Goal: Book appointment/travel/reservation

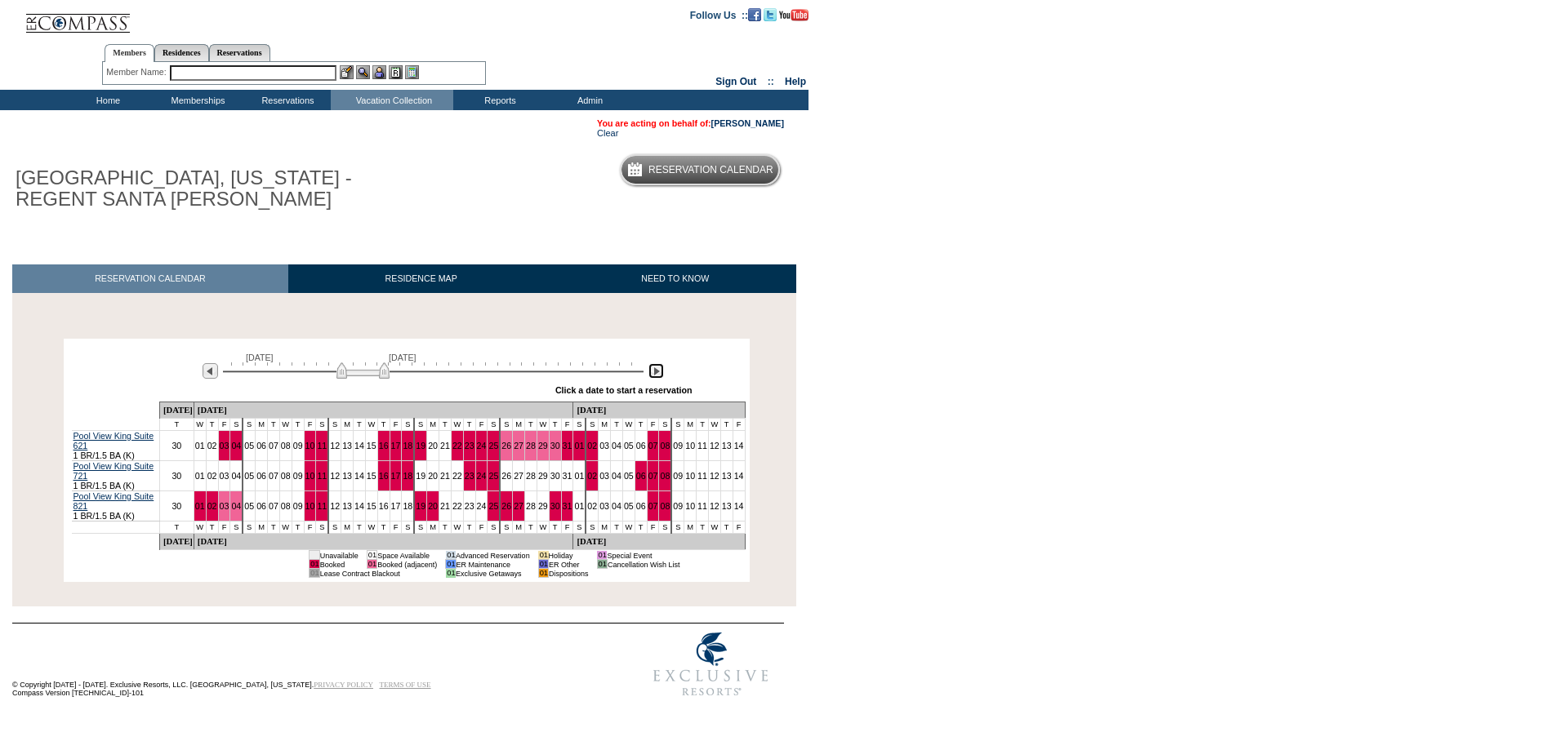
click at [658, 375] on img at bounding box center [656, 371] width 16 height 16
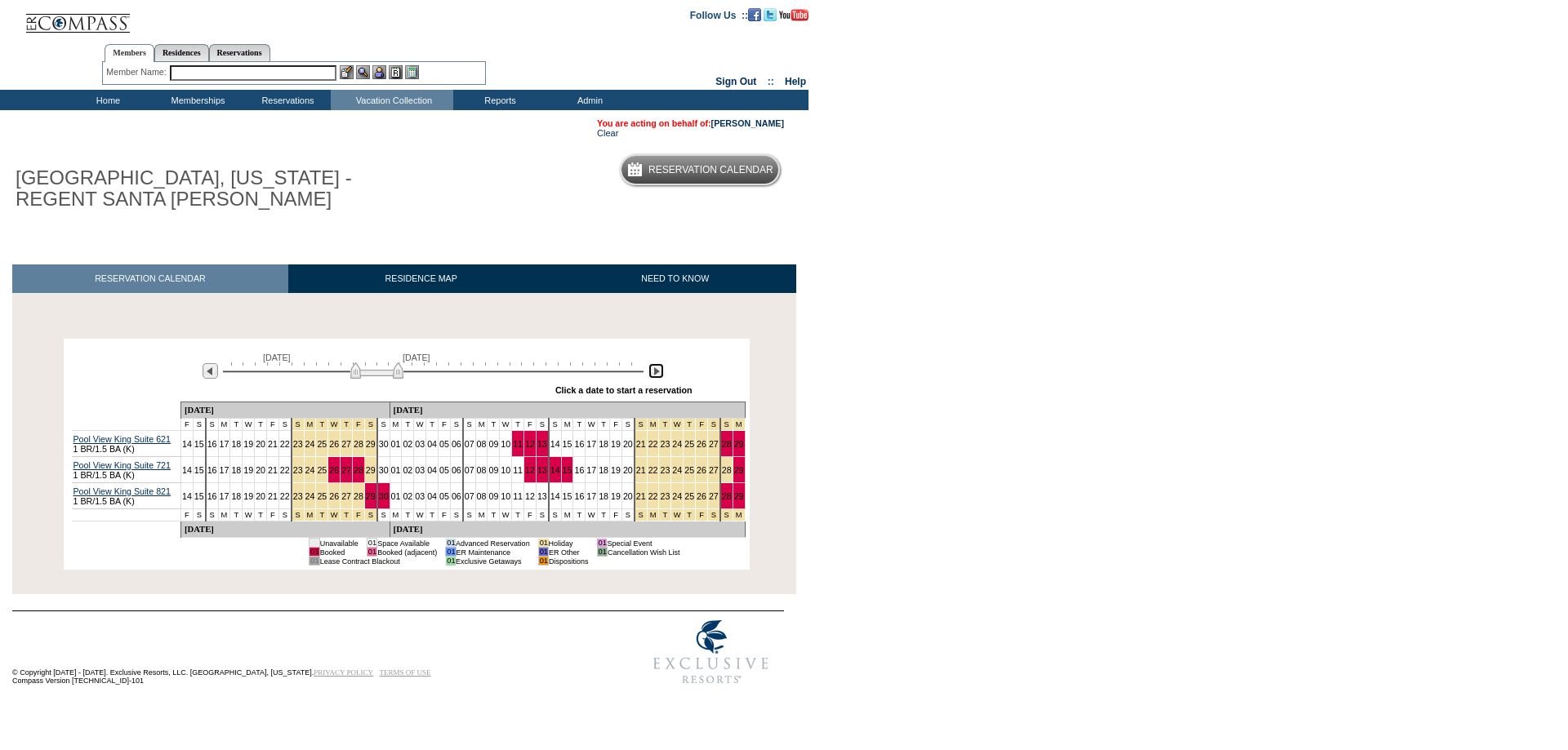
click at [658, 375] on img at bounding box center [656, 371] width 16 height 16
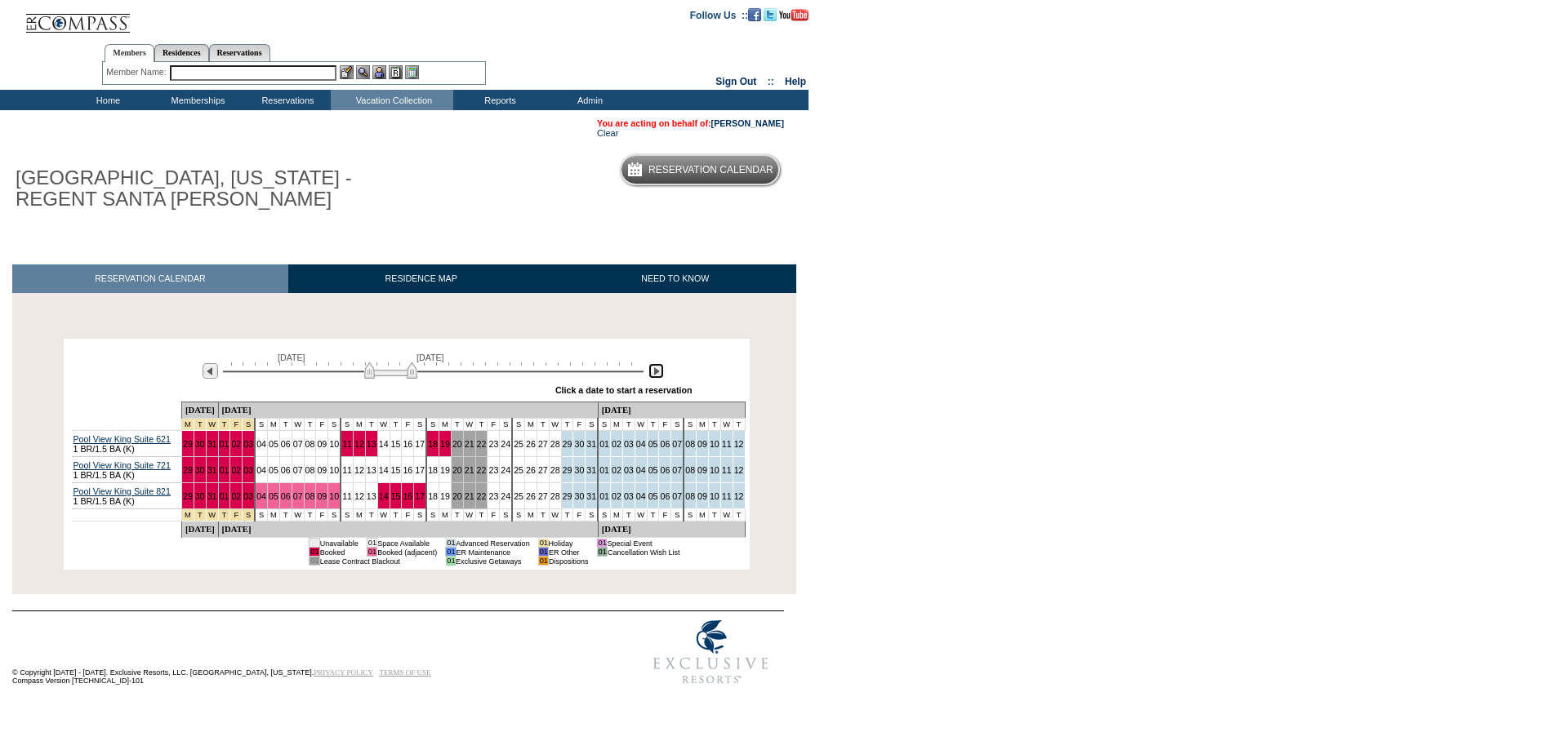
click at [658, 375] on img at bounding box center [656, 371] width 16 height 16
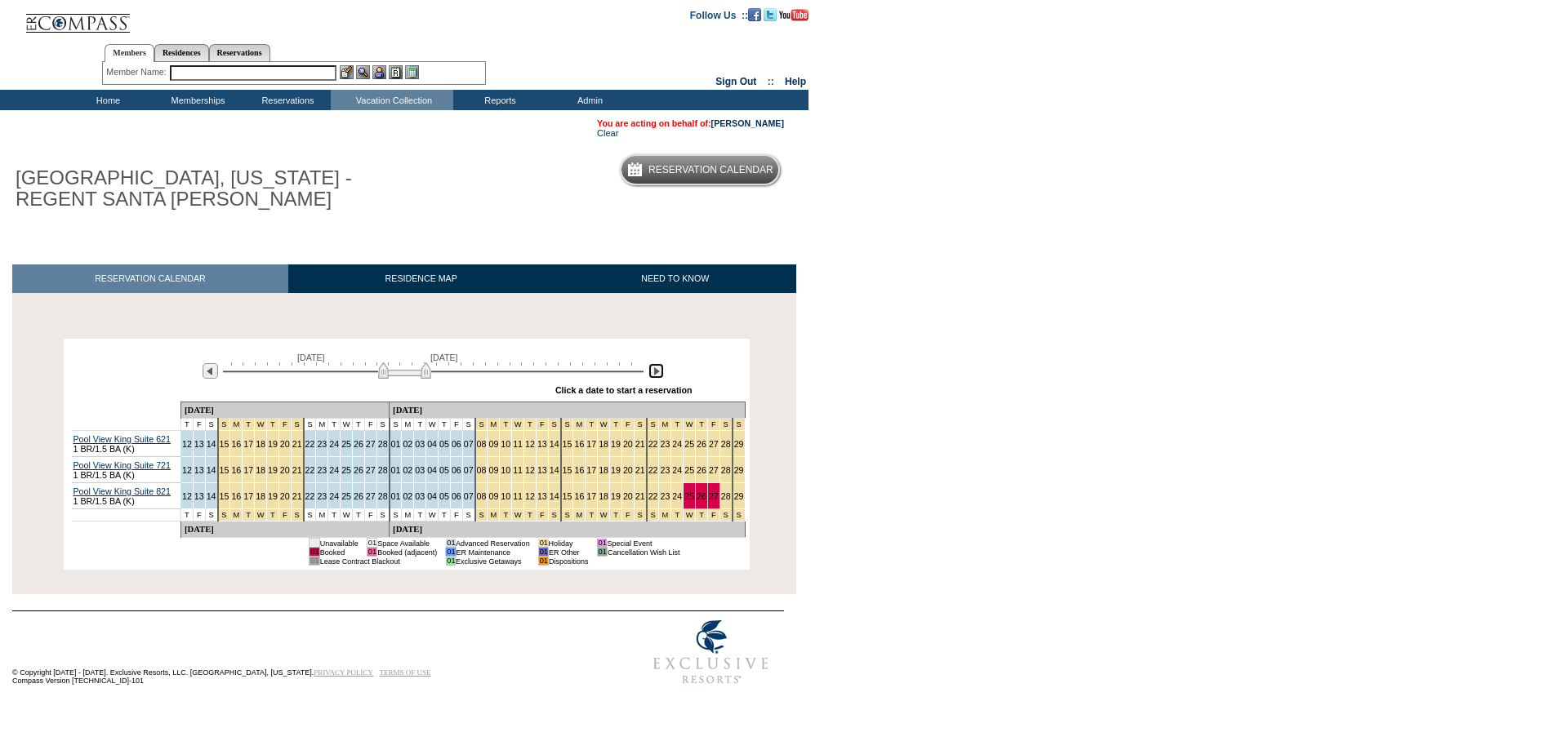
click at [658, 375] on img at bounding box center [656, 371] width 16 height 16
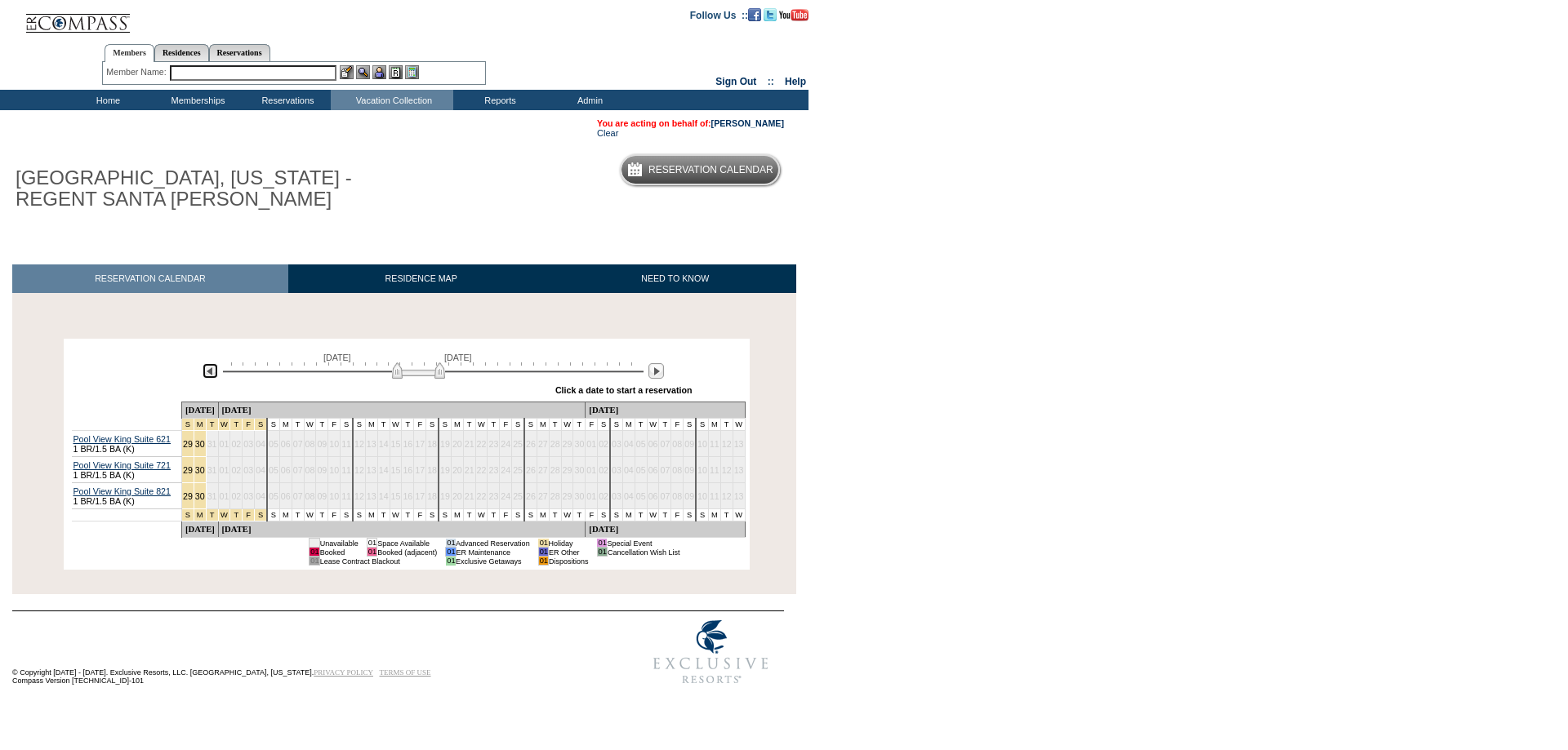
click at [216, 376] on img at bounding box center [210, 371] width 16 height 16
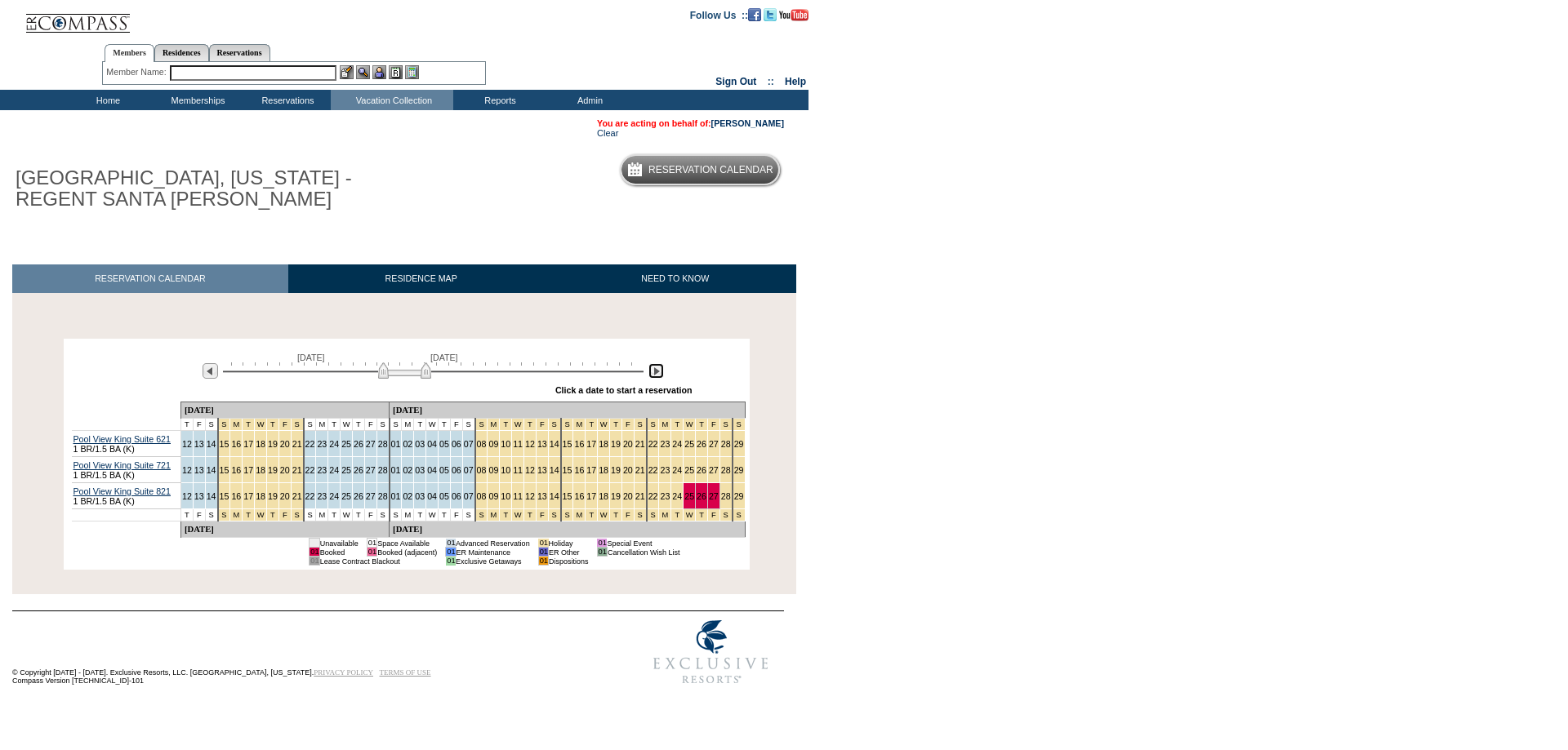
click at [652, 369] on img at bounding box center [656, 371] width 16 height 16
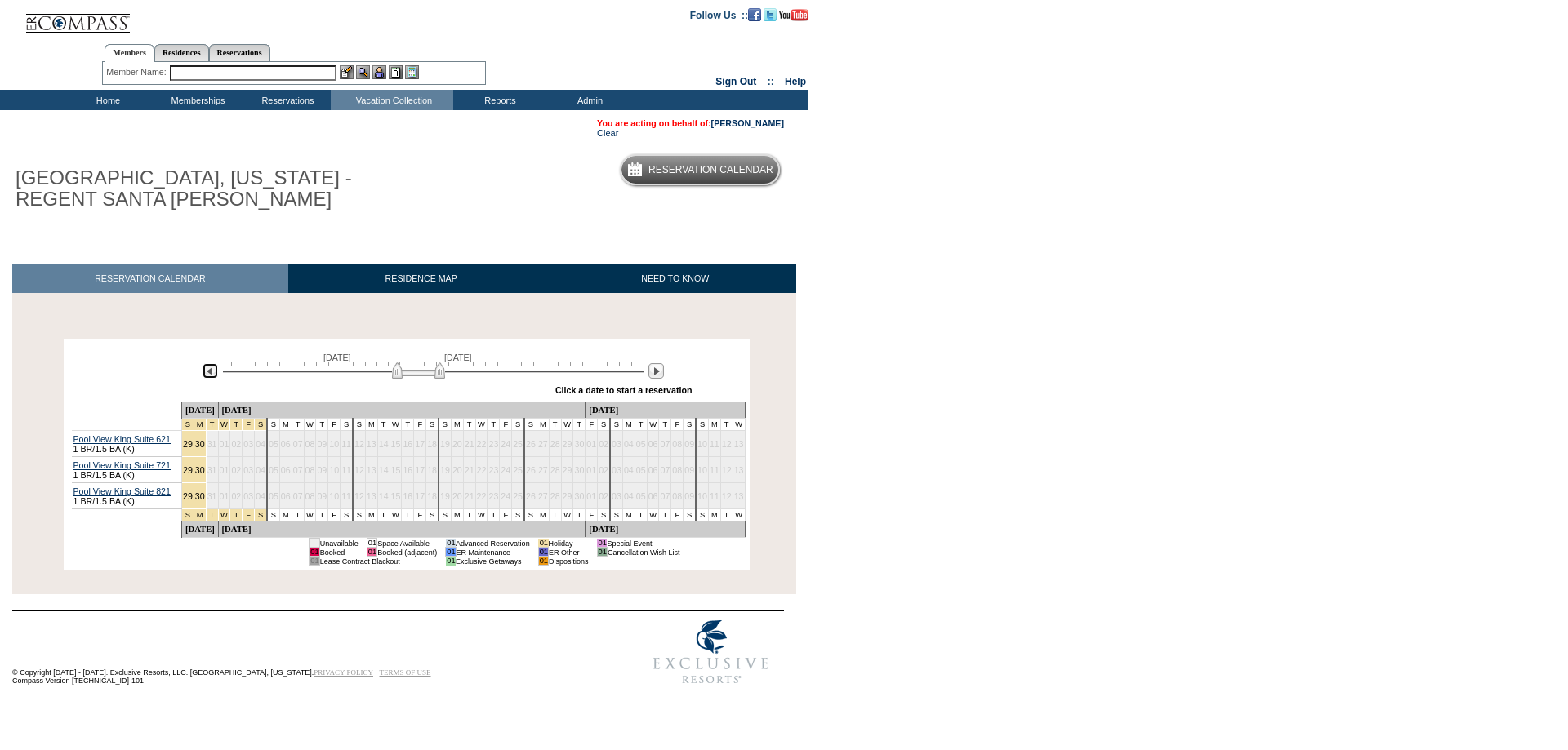
click at [207, 379] on img at bounding box center [210, 371] width 16 height 16
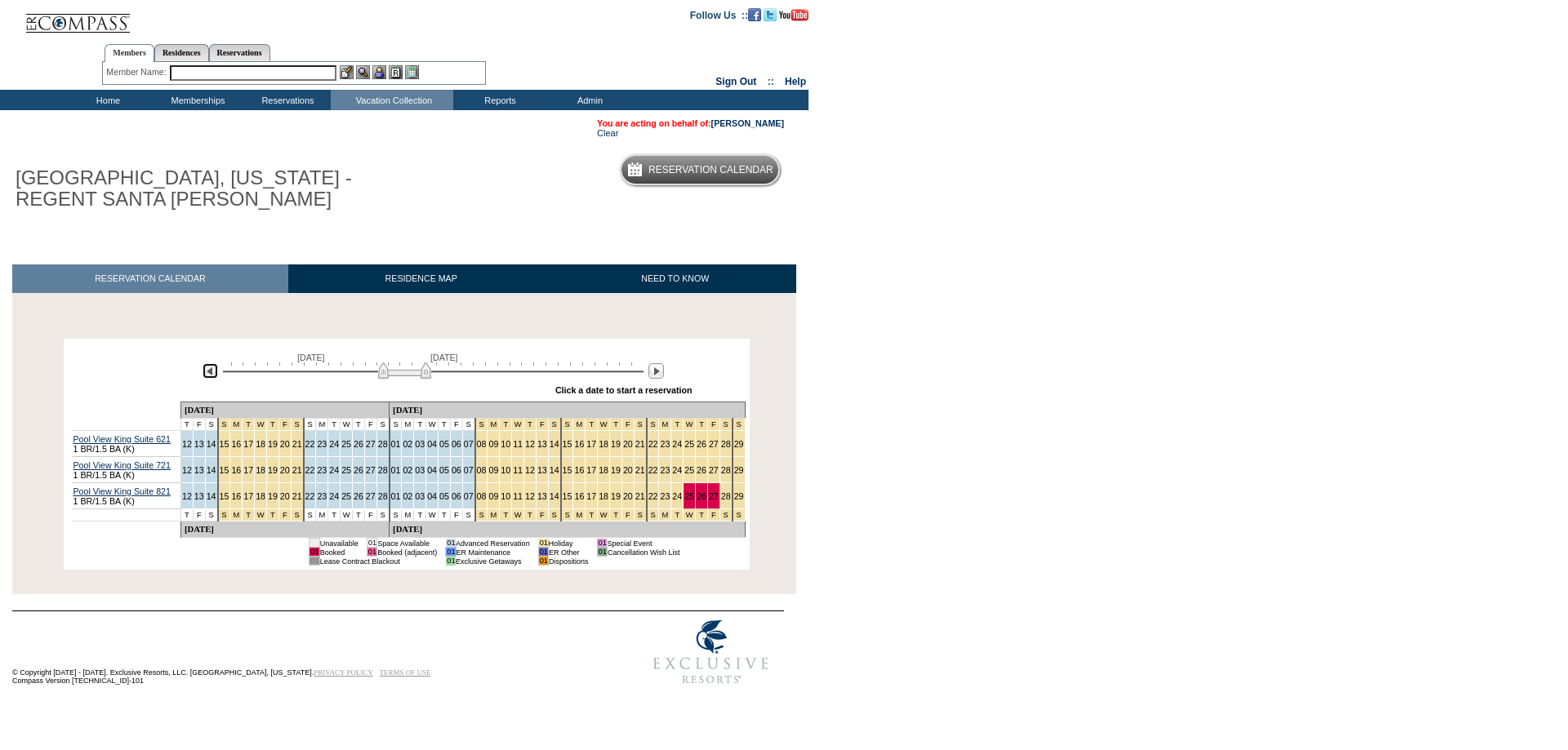
click at [205, 374] on img at bounding box center [210, 371] width 16 height 16
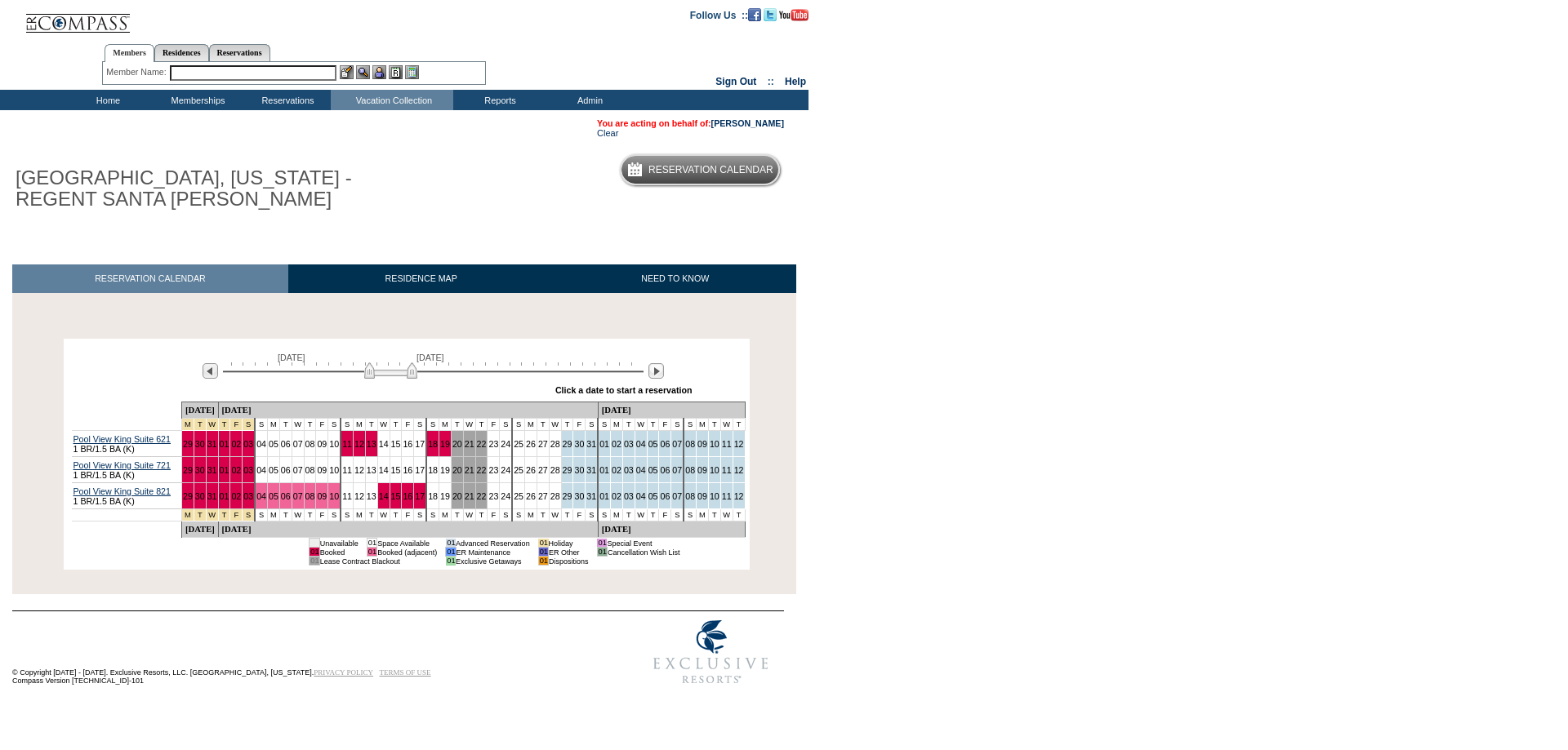
click at [122, 353] on div "[DATE] [DATE] » Apply these dates to all the calendars on this page Click a dat…" at bounding box center [406, 372] width 677 height 59
click at [652, 379] on img at bounding box center [656, 371] width 16 height 16
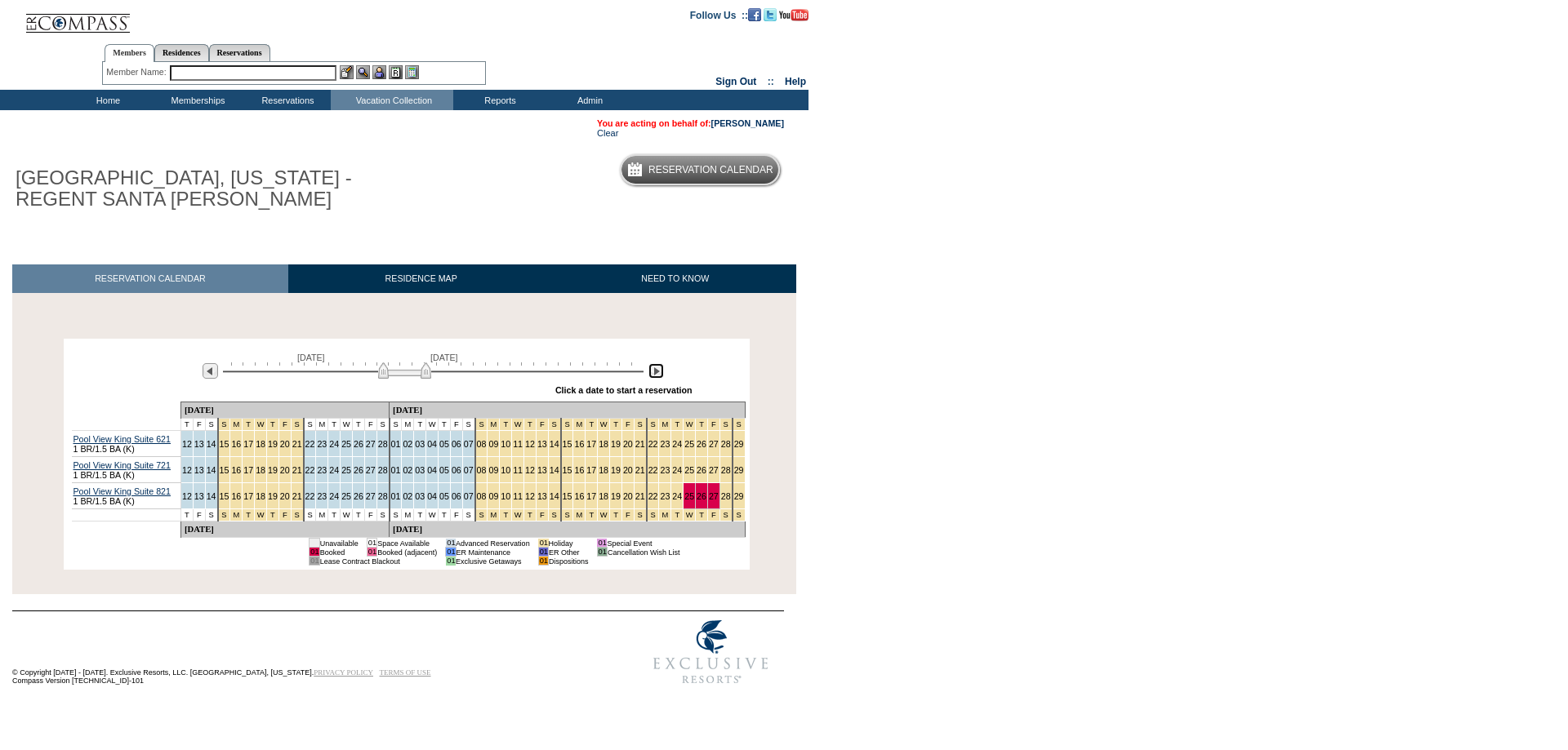
click at [652, 379] on img at bounding box center [656, 371] width 16 height 16
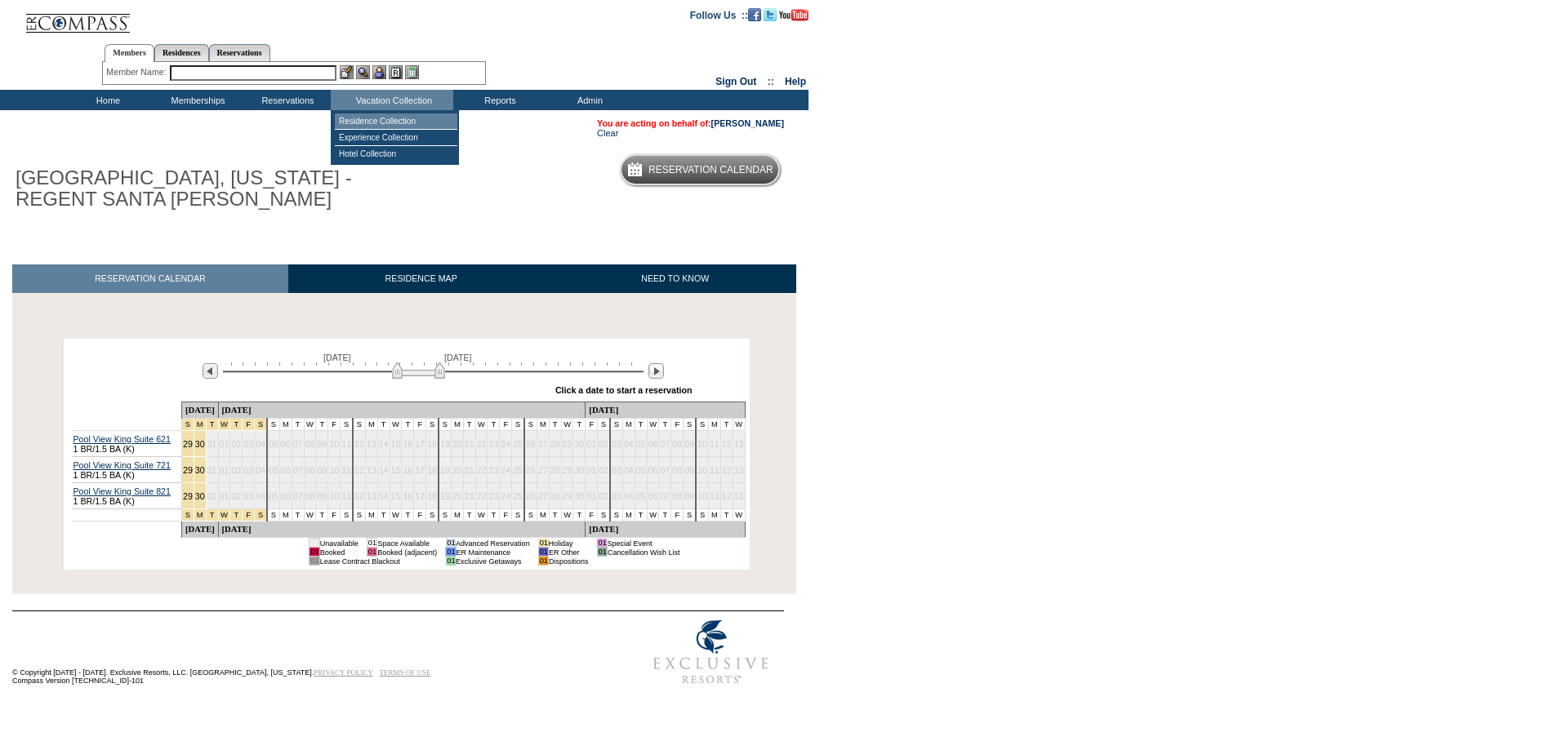
click at [381, 118] on td "Residence Collection" at bounding box center [395, 121] width 122 height 16
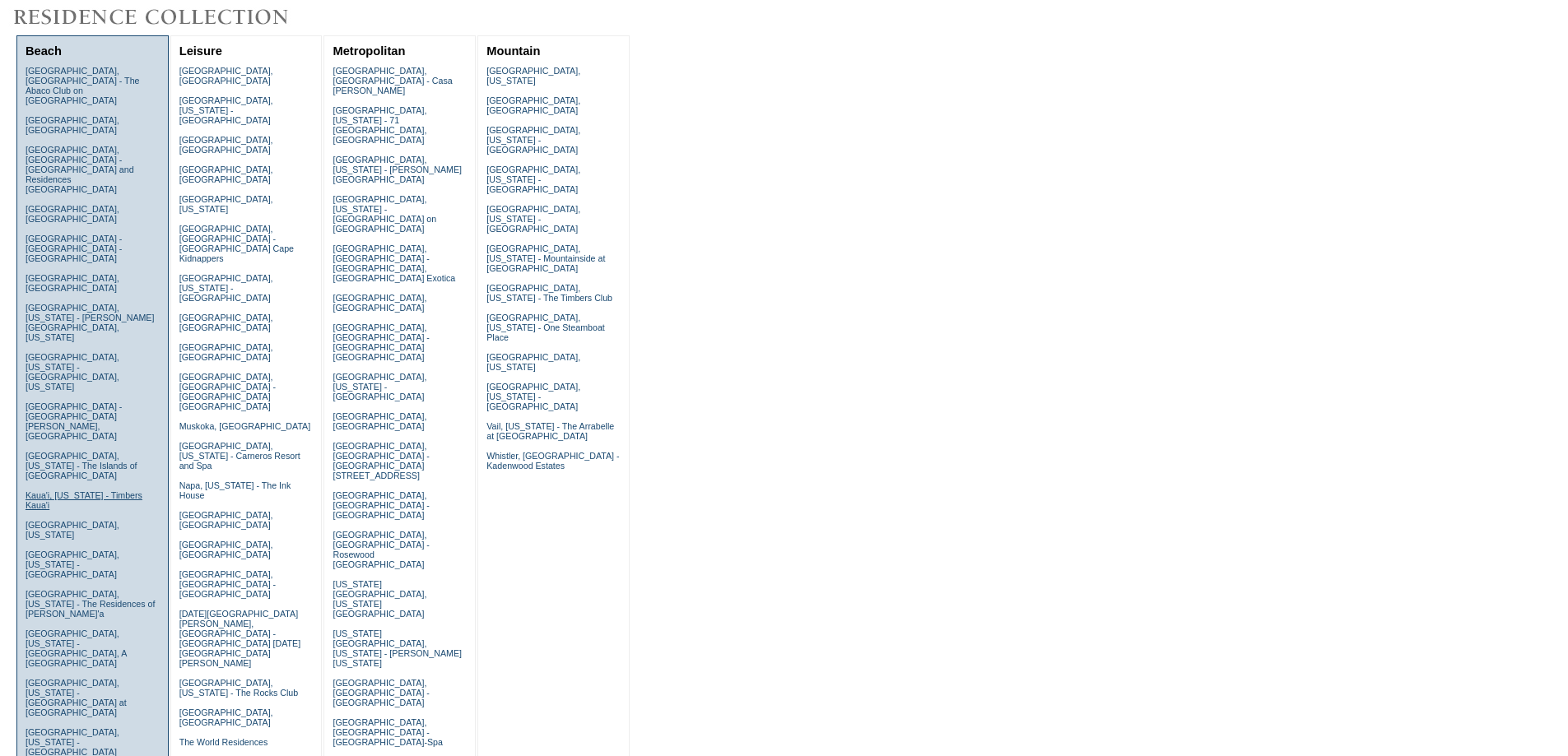
scroll to position [165, 0]
click at [95, 727] on link "Laguna Beach, California - Montage Laguna Beach" at bounding box center [72, 741] width 94 height 29
